Goal: Navigation & Orientation: Understand site structure

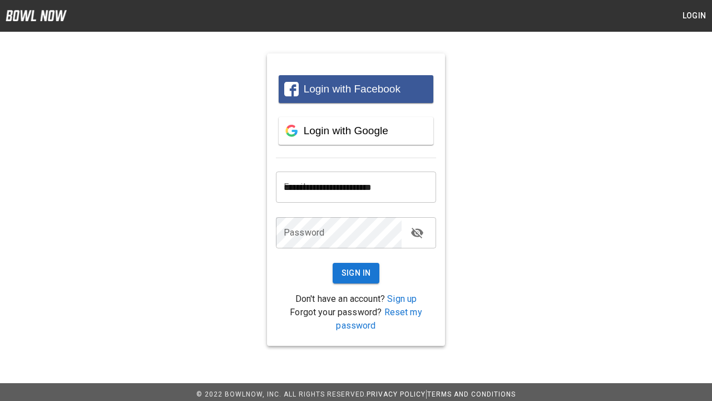
type input "**********"
click at [356, 273] on button "Sign In" at bounding box center [356, 273] width 47 height 21
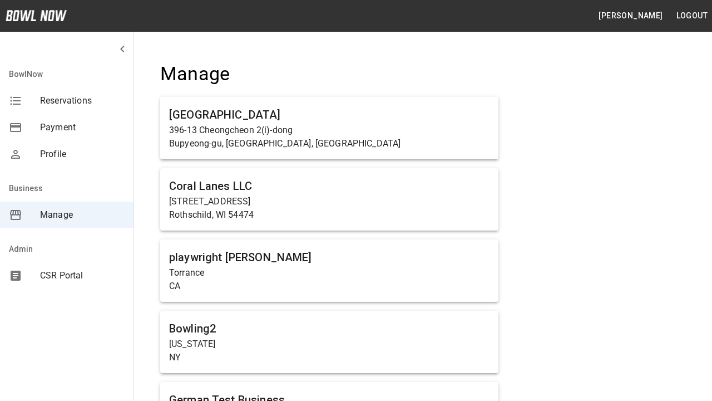
click at [67, 215] on span "Manage" at bounding box center [82, 214] width 85 height 13
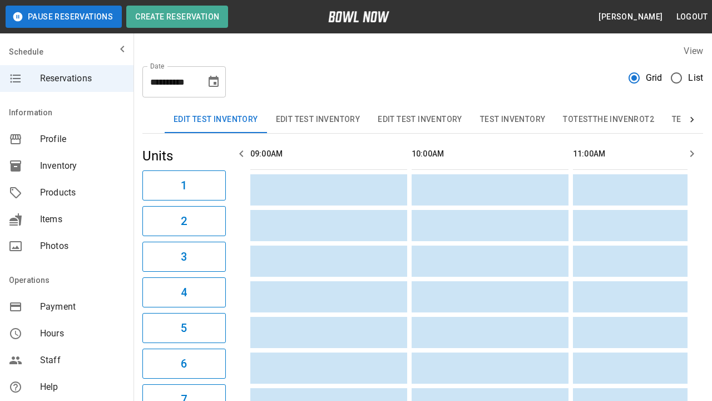
click at [67, 139] on span "Profile" at bounding box center [82, 138] width 85 height 13
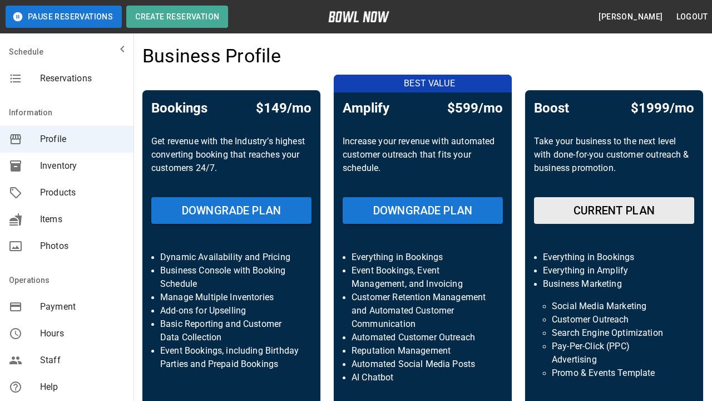
click at [67, 166] on span "Inventory" at bounding box center [82, 165] width 85 height 13
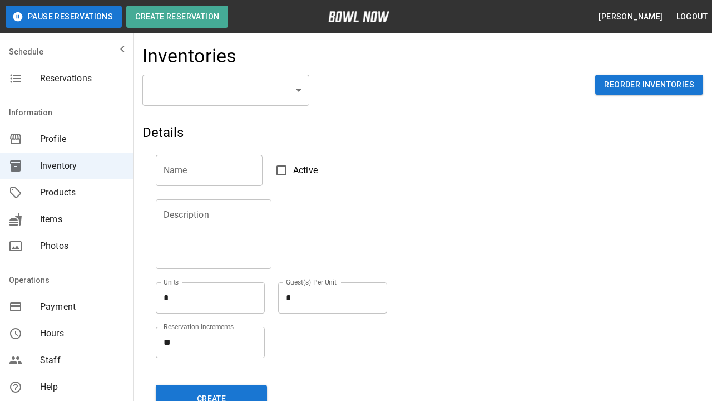
click at [67, 193] on span "Products" at bounding box center [82, 192] width 85 height 13
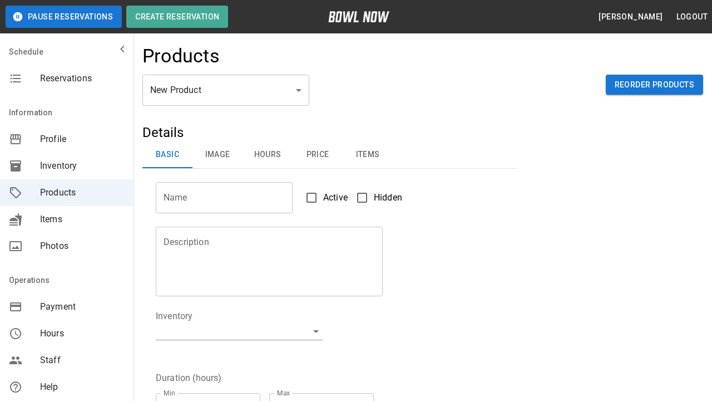
click at [67, 219] on span "Items" at bounding box center [82, 219] width 85 height 13
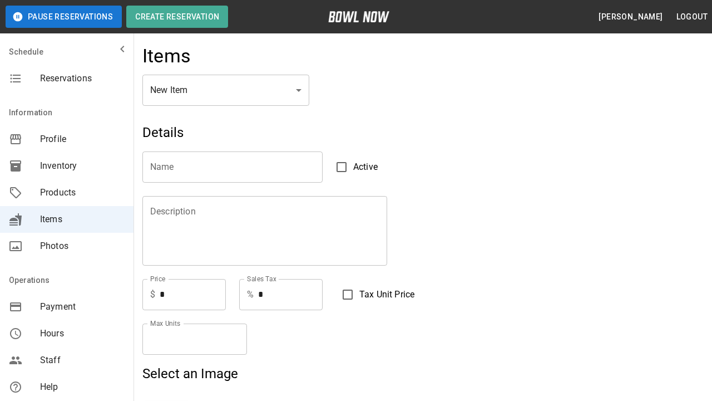
click at [67, 246] on span "Photos" at bounding box center [82, 245] width 85 height 13
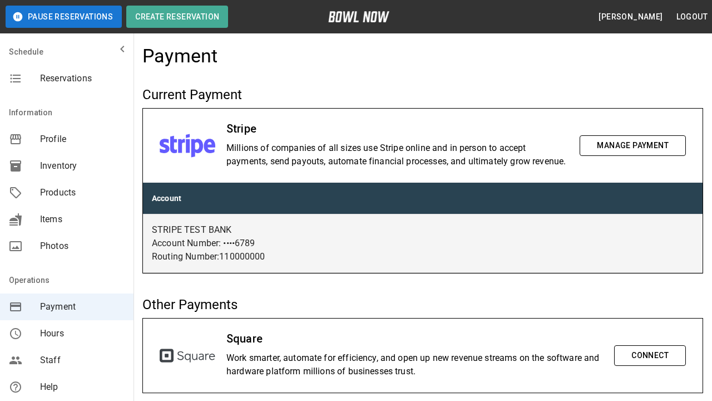
click at [67, 333] on span "Hours" at bounding box center [82, 333] width 85 height 13
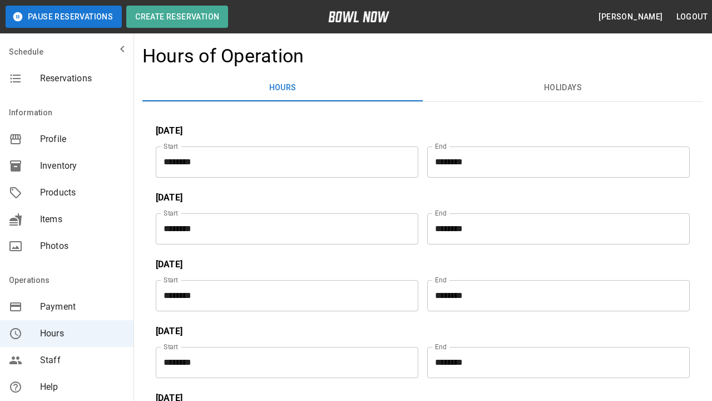
click at [67, 360] on span "Staff" at bounding box center [82, 359] width 85 height 13
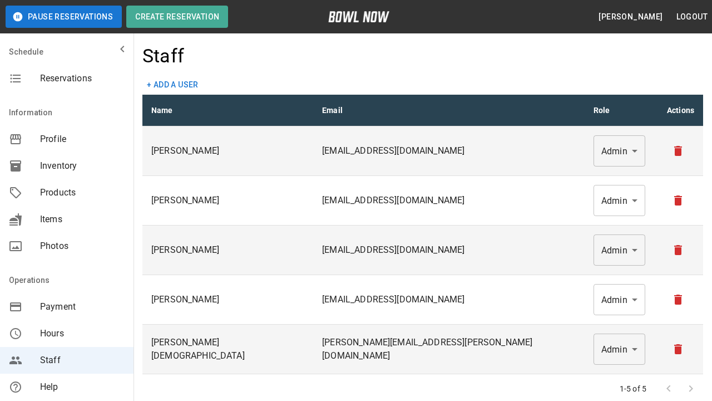
click at [67, 387] on span "Help" at bounding box center [82, 386] width 85 height 13
